Goal: Task Accomplishment & Management: Use online tool/utility

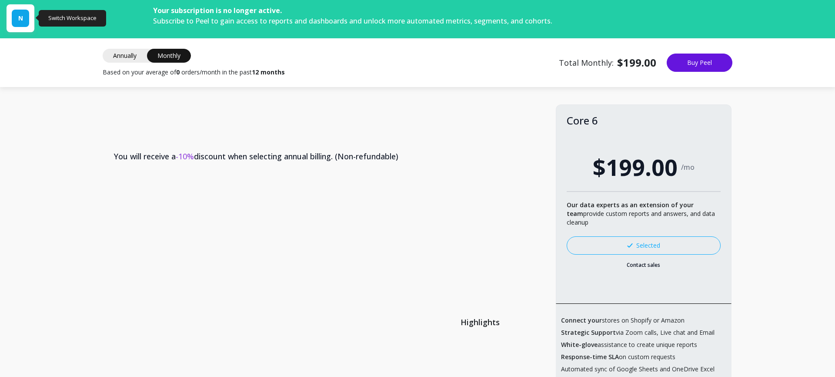
click at [24, 17] on div "N" at bounding box center [20, 18] width 17 height 17
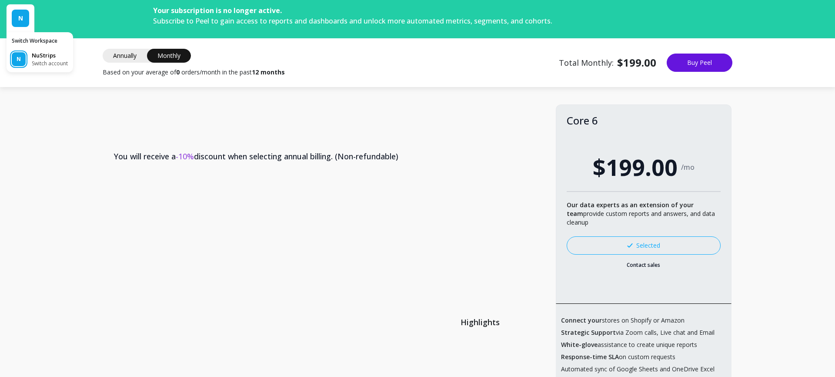
click at [36, 64] on span "Switch account" at bounding box center [50, 63] width 36 height 7
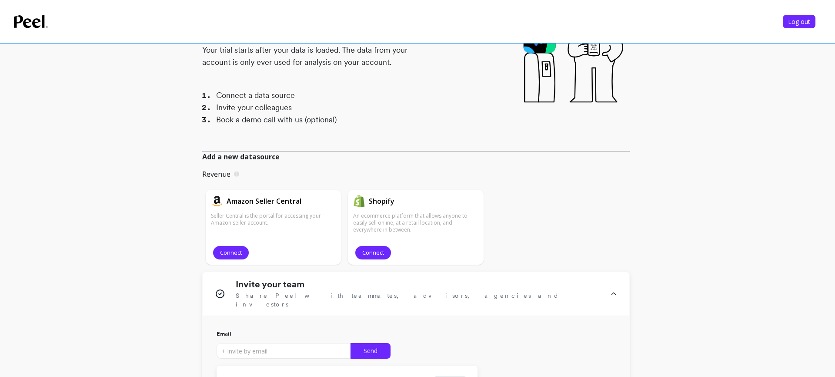
scroll to position [100, 0]
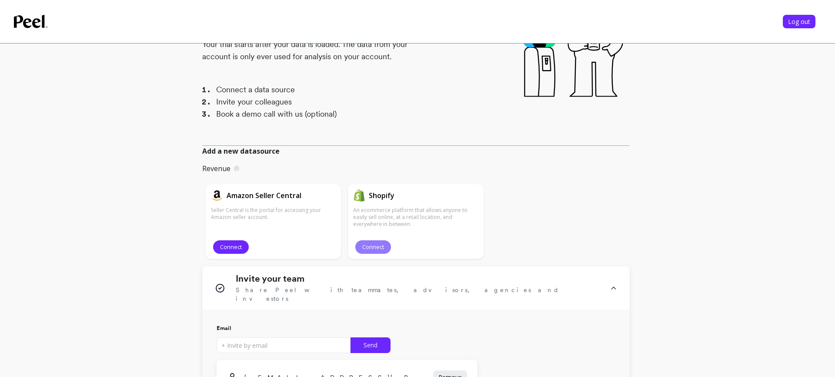
click at [385, 247] on button "Connect" at bounding box center [373, 246] width 36 height 13
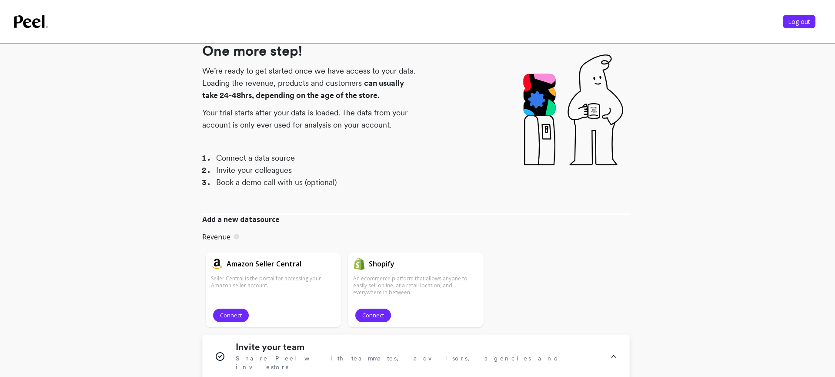
scroll to position [19, 0]
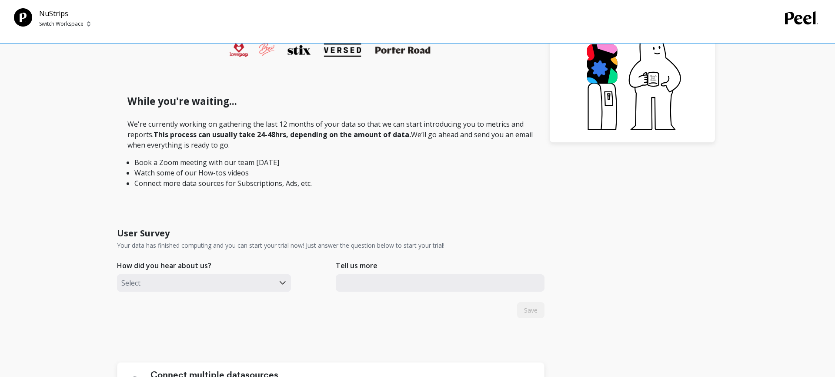
scroll to position [365, 0]
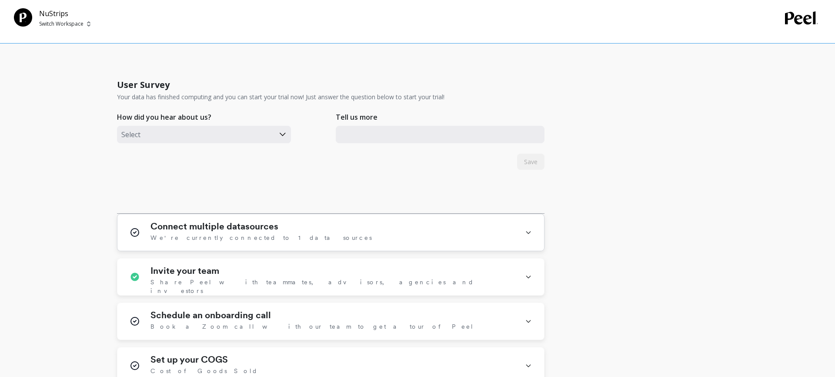
click at [325, 234] on div "Connect multiple datasources We're currently connected to 1 data sources" at bounding box center [333, 232] width 364 height 23
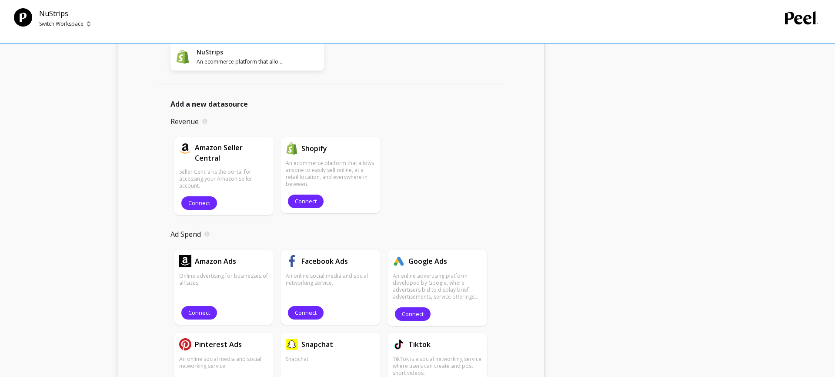
scroll to position [625, 0]
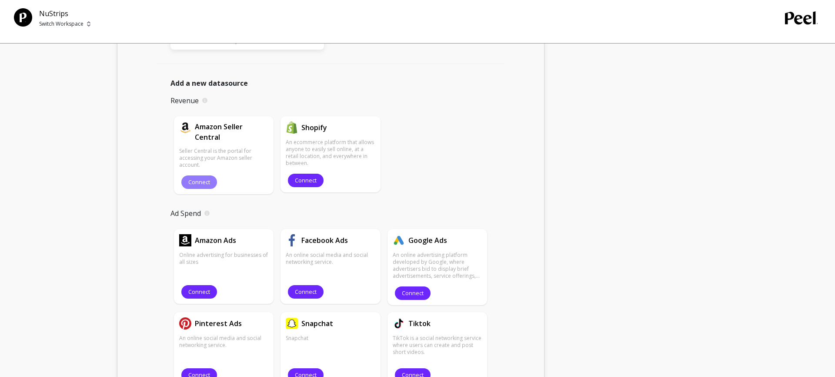
click at [201, 179] on span "Connect" at bounding box center [199, 182] width 22 height 8
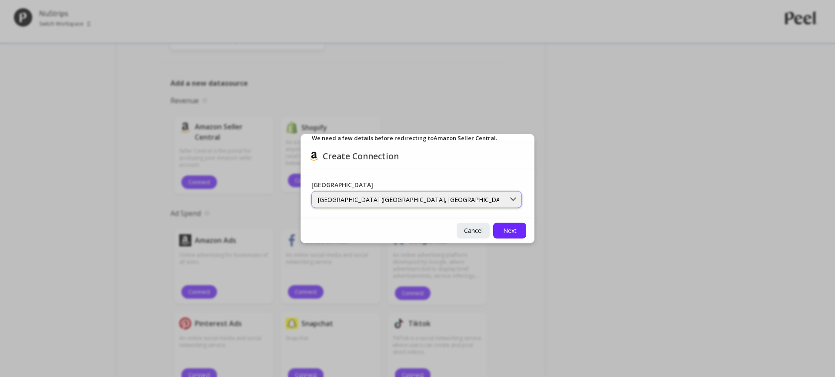
click at [393, 204] on div "North America (Canada, US, Mexico, and Brazil marketplaces)" at bounding box center [416, 199] width 211 height 17
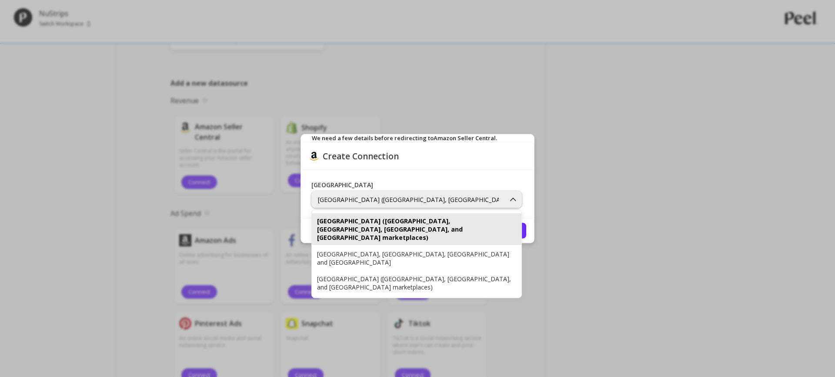
click at [471, 171] on div "Main Region North America (Canada, US, Mexico, and Brazil marketplaces) selecte…" at bounding box center [417, 194] width 233 height 48
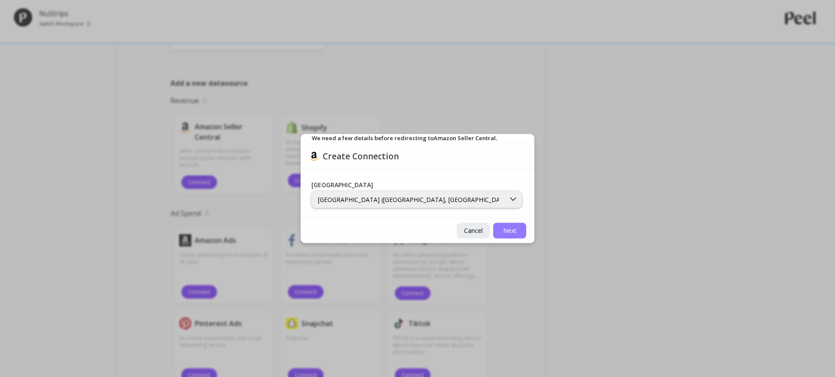
click at [508, 227] on span "Next" at bounding box center [509, 230] width 13 height 8
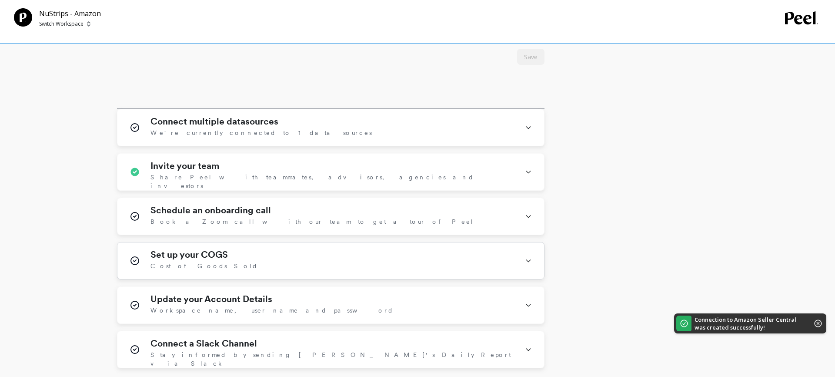
scroll to position [496, 0]
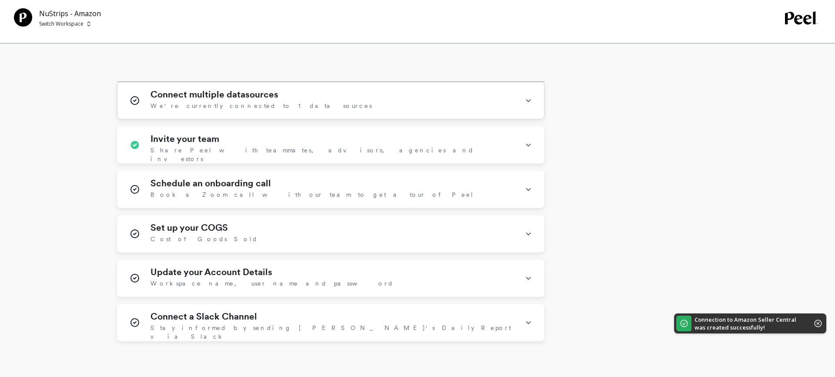
click at [264, 91] on h1 "Connect multiple datasources" at bounding box center [215, 94] width 128 height 10
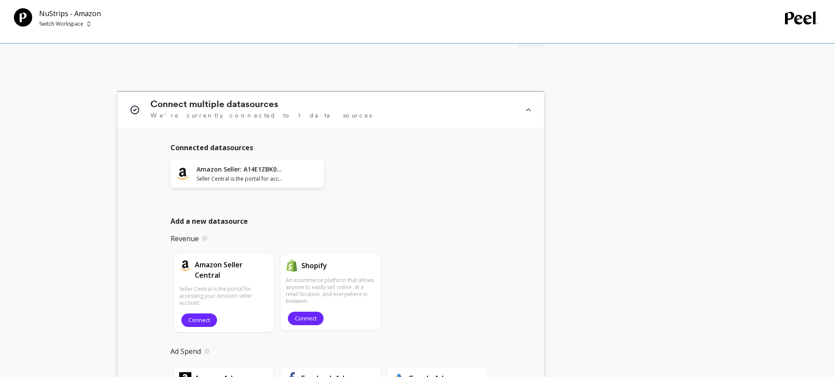
scroll to position [489, 0]
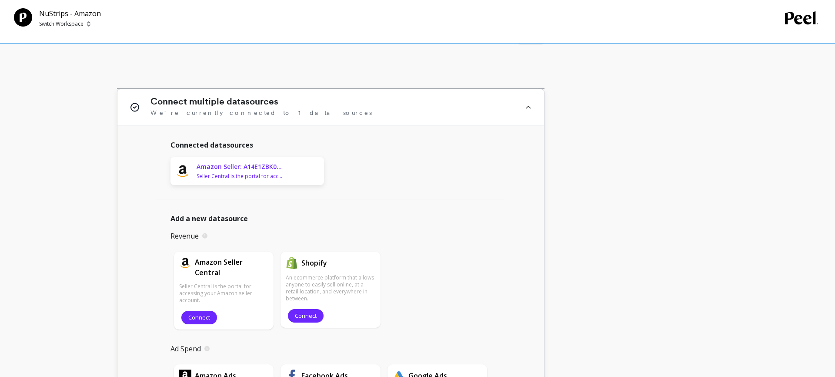
click at [243, 167] on h1 "Amazon Seller: A14E1ZBK0NS52M" at bounding box center [240, 166] width 87 height 9
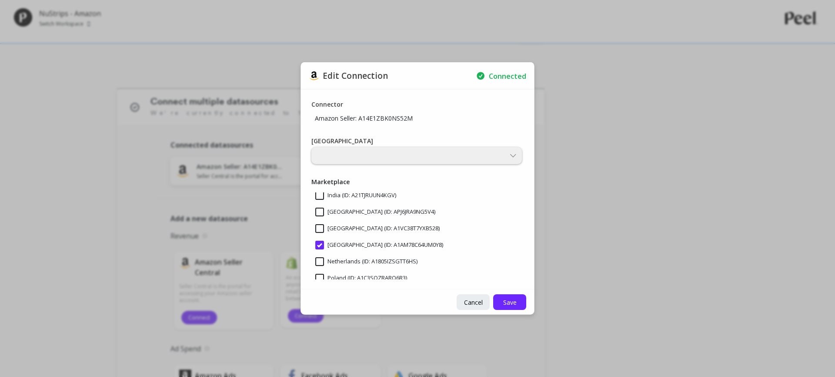
scroll to position [0, 0]
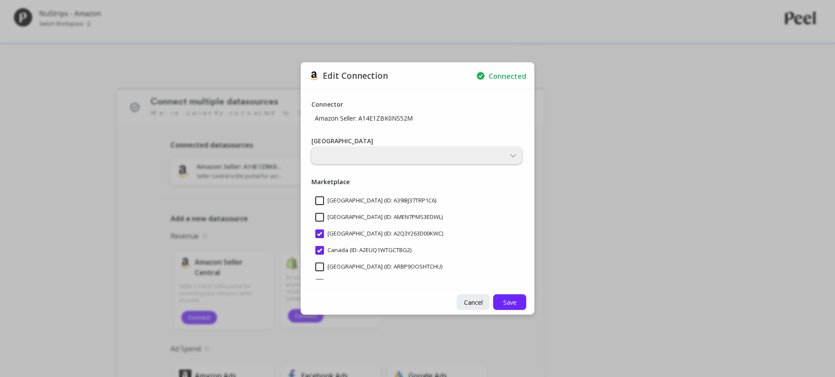
click at [395, 154] on div at bounding box center [416, 155] width 211 height 17
click at [476, 300] on span "Cancel" at bounding box center [473, 302] width 19 height 8
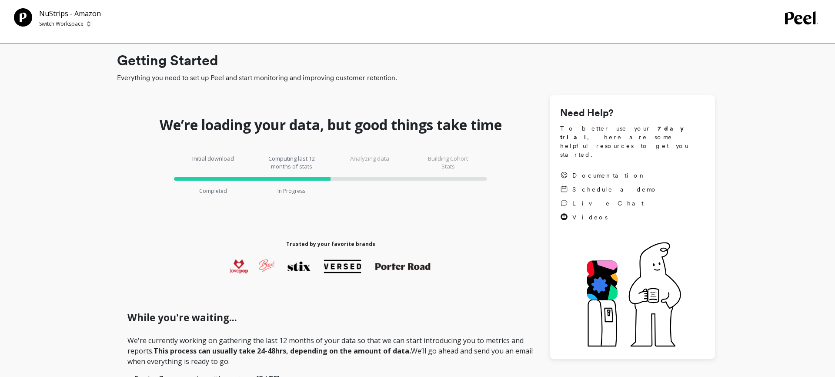
scroll to position [6, 0]
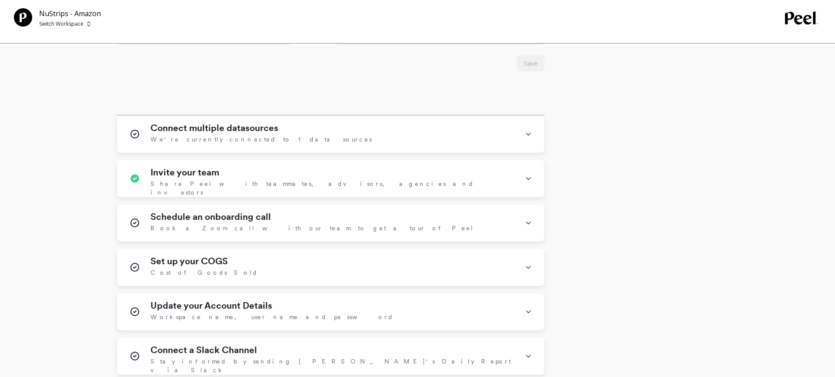
scroll to position [472, 0]
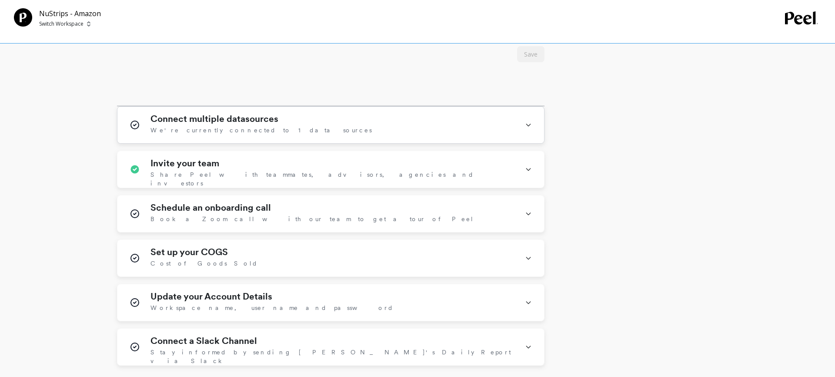
click at [237, 133] on span "We're currently connected to 1 data sources" at bounding box center [261, 130] width 221 height 9
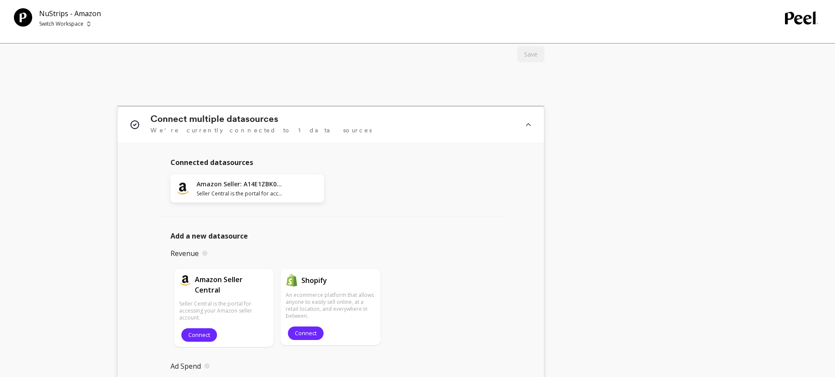
scroll to position [569, 0]
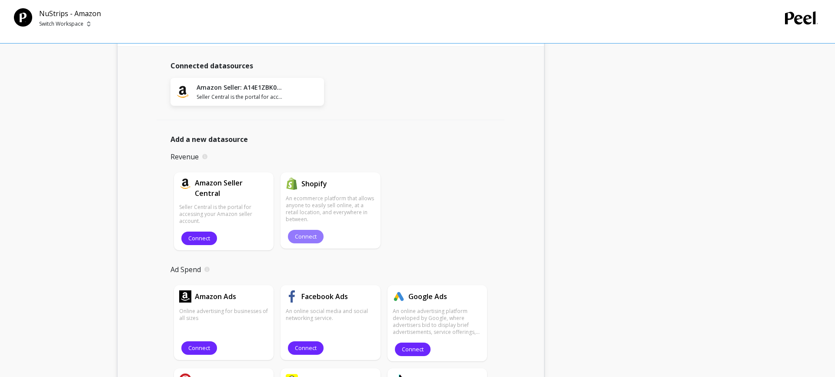
click at [304, 232] on span "Connect" at bounding box center [306, 236] width 22 height 8
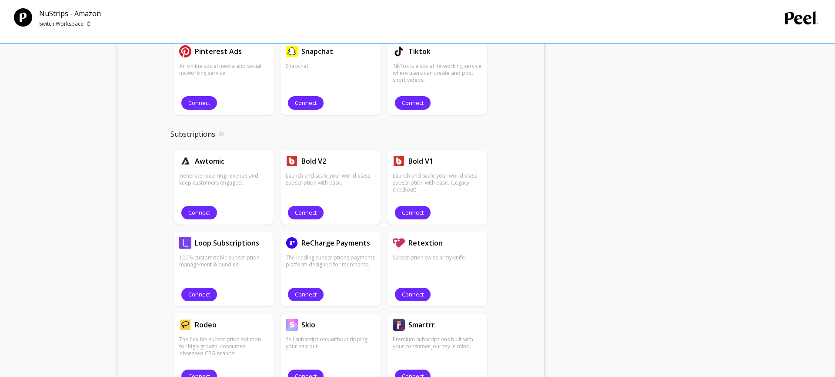
scroll to position [1112, 0]
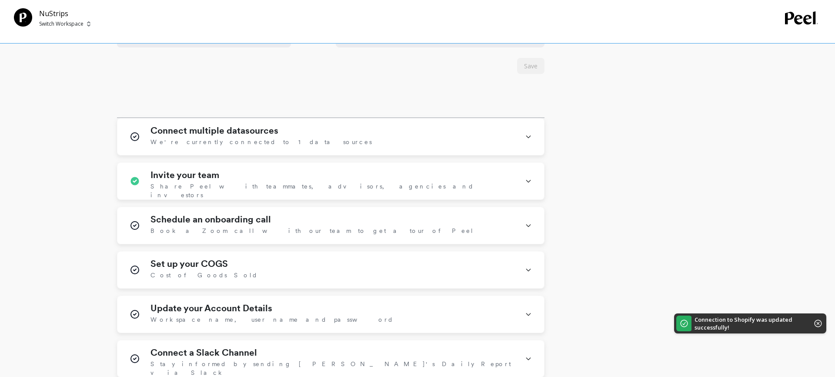
scroll to position [459, 0]
click at [251, 141] on span "We're currently connected to 1 data sources" at bounding box center [261, 142] width 221 height 9
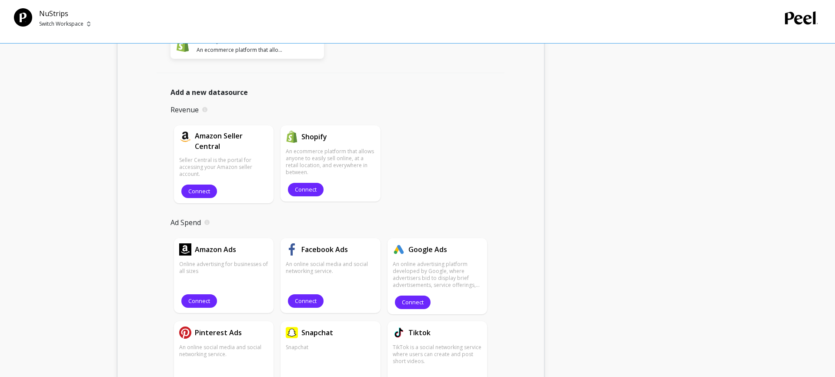
scroll to position [725, 0]
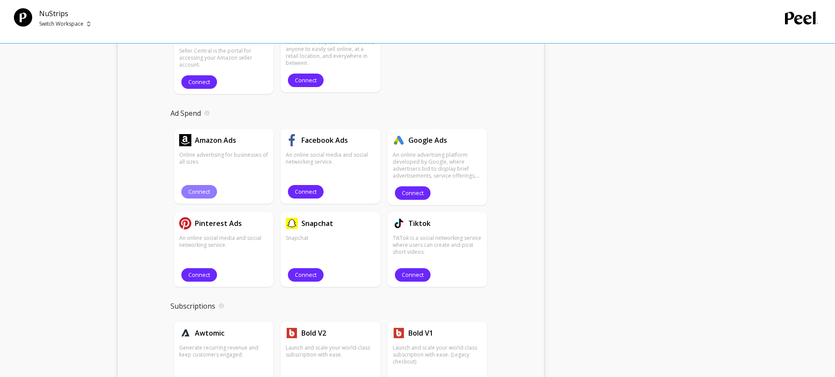
click at [202, 191] on span "Connect" at bounding box center [199, 191] width 22 height 8
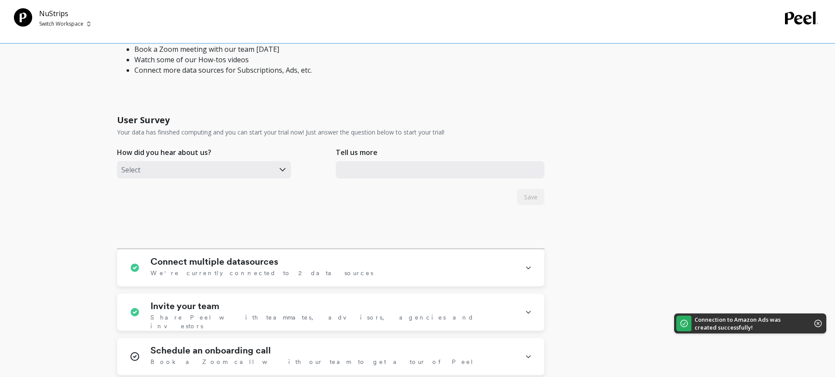
scroll to position [446, 0]
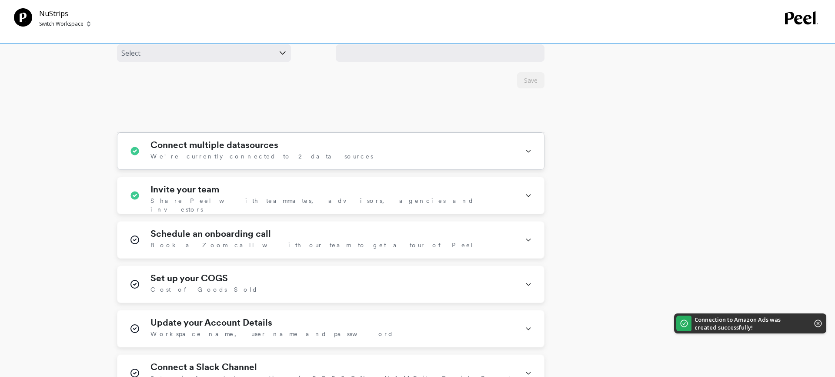
click at [281, 151] on div "Connect multiple datasources We're currently connected to 2 data sources" at bounding box center [333, 151] width 364 height 23
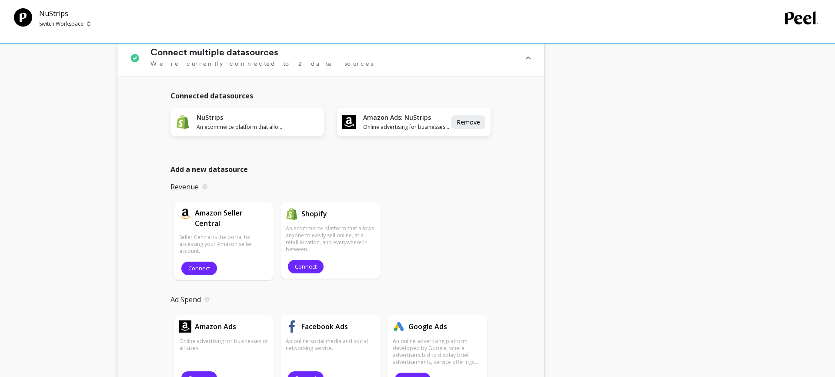
scroll to position [634, 0]
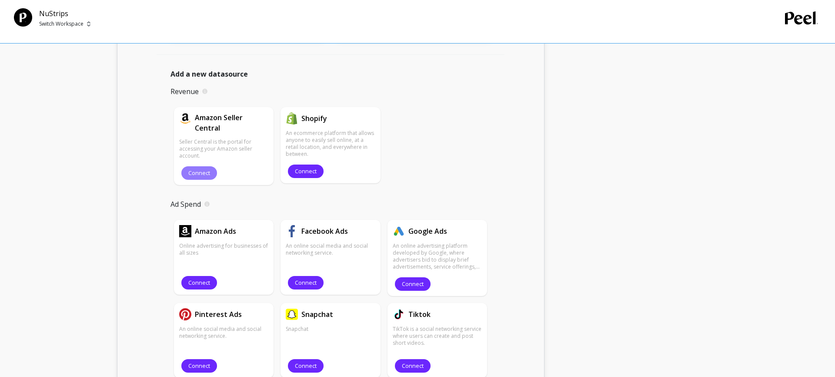
click at [196, 175] on span "Connect" at bounding box center [199, 173] width 22 height 8
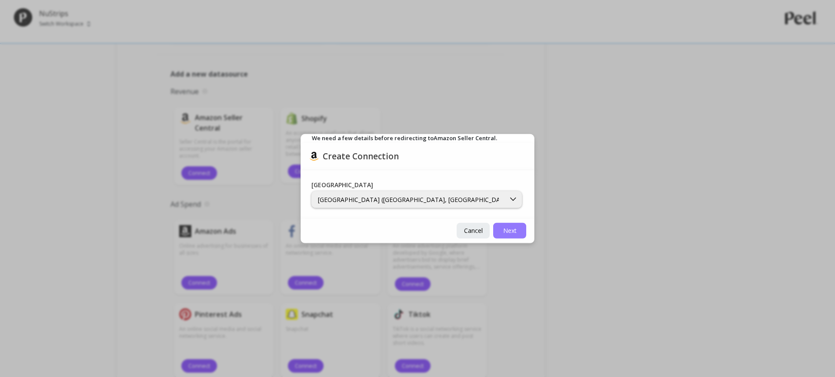
drag, startPoint x: 505, startPoint y: 229, endPoint x: 505, endPoint y: 234, distance: 4.8
click at [505, 229] on span "Next" at bounding box center [509, 230] width 13 height 8
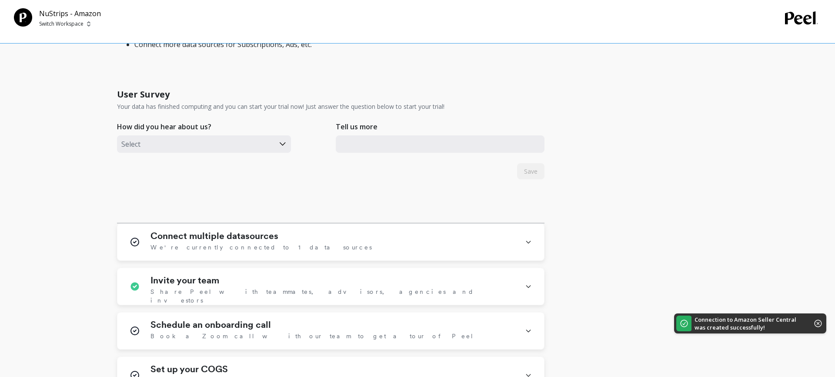
scroll to position [376, 0]
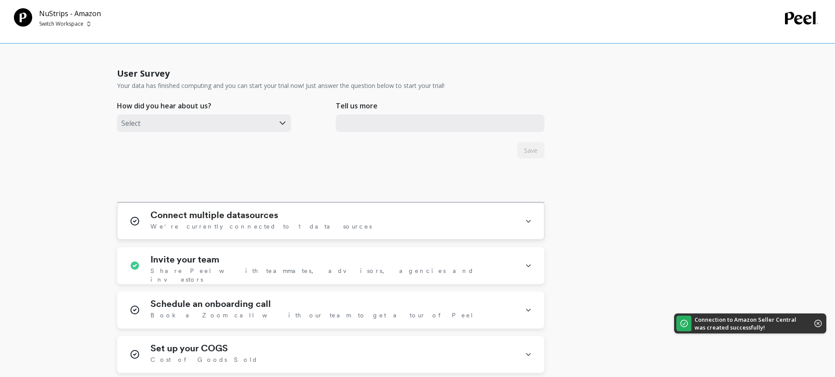
click at [258, 223] on span "We're currently connected to 1 data sources" at bounding box center [261, 226] width 221 height 9
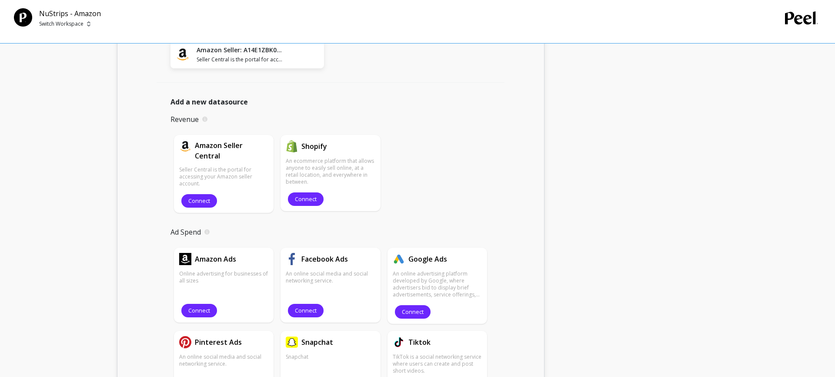
scroll to position [648, 0]
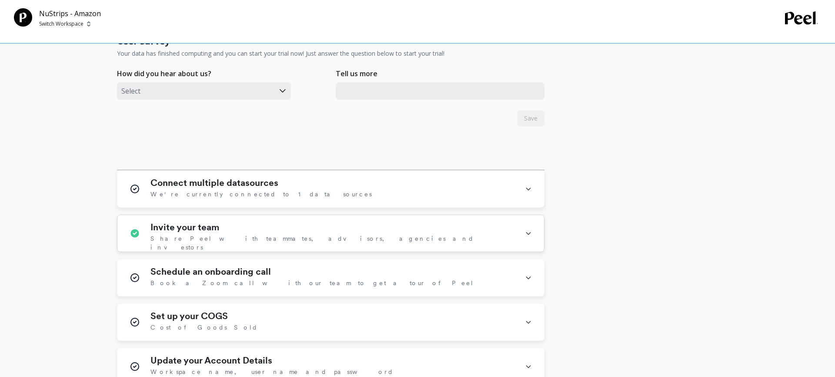
scroll to position [417, 0]
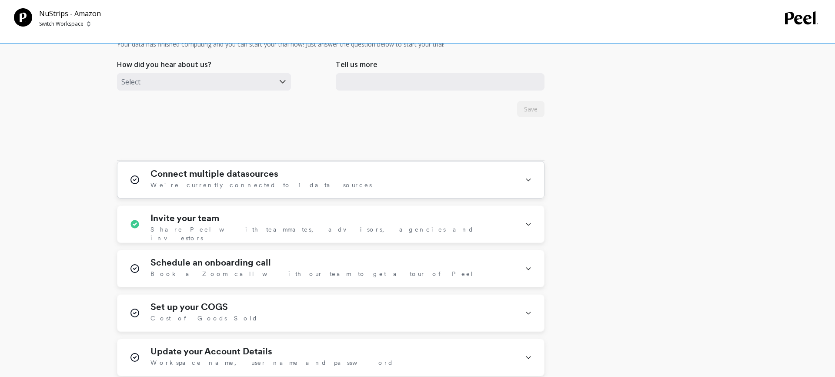
click at [256, 181] on span "We're currently connected to 1 data sources" at bounding box center [261, 185] width 221 height 9
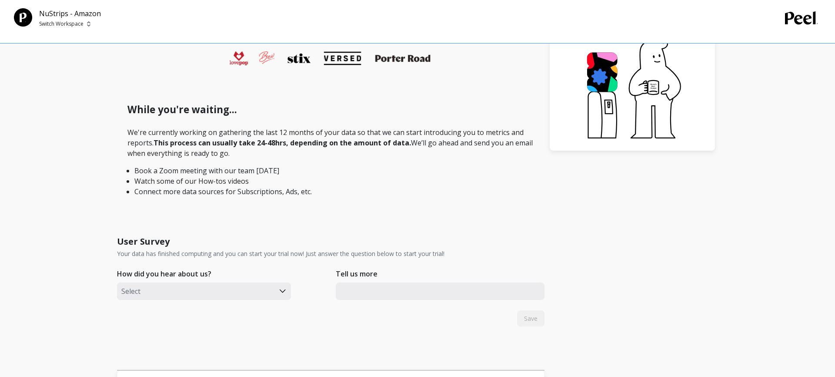
scroll to position [0, 0]
